Goal: Find contact information: Obtain details needed to contact an individual or organization

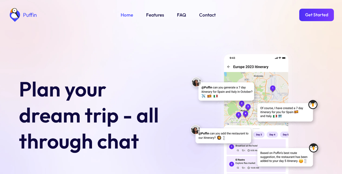
click at [316, 14] on link "Get Started" at bounding box center [316, 15] width 35 height 12
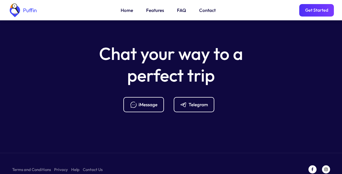
scroll to position [2145, 0]
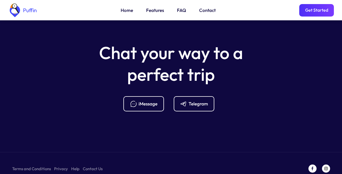
click at [152, 10] on link "Features" at bounding box center [155, 10] width 18 height 7
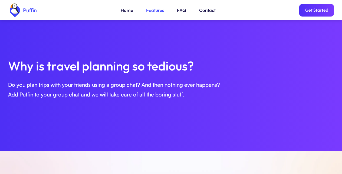
scroll to position [185, 0]
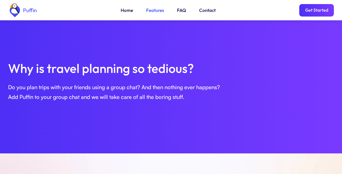
click at [179, 10] on link "FAQ" at bounding box center [181, 10] width 9 height 7
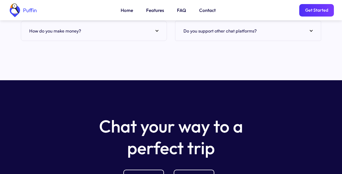
scroll to position [2150, 0]
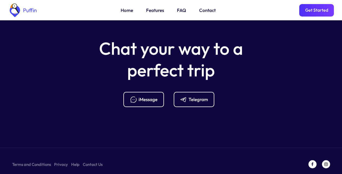
click at [192, 96] on div "Telegram" at bounding box center [198, 99] width 19 height 6
click at [93, 161] on link "Contact Us" at bounding box center [93, 164] width 20 height 7
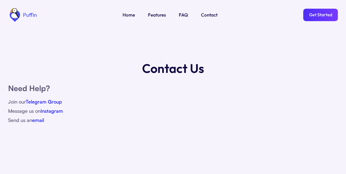
click at [37, 121] on link "email" at bounding box center [38, 120] width 12 height 6
click at [316, 14] on link "Get Started" at bounding box center [320, 15] width 35 height 12
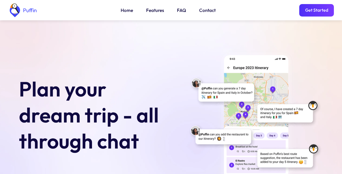
scroll to position [2145, 0]
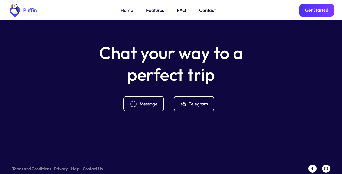
click at [192, 96] on div "Telegram" at bounding box center [194, 103] width 41 height 15
